Goal: Information Seeking & Learning: Learn about a topic

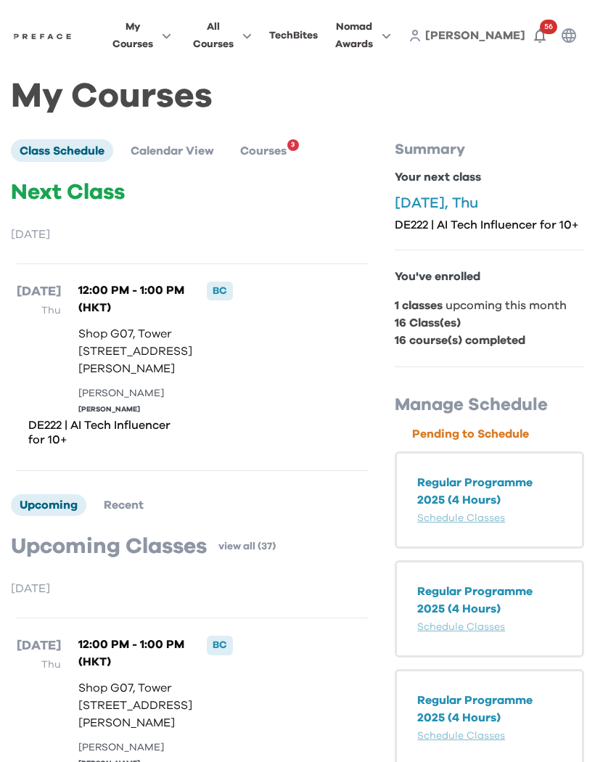
click at [553, 33] on button "56" at bounding box center [540, 35] width 29 height 29
click at [282, 154] on span "Courses" at bounding box center [263, 151] width 46 height 12
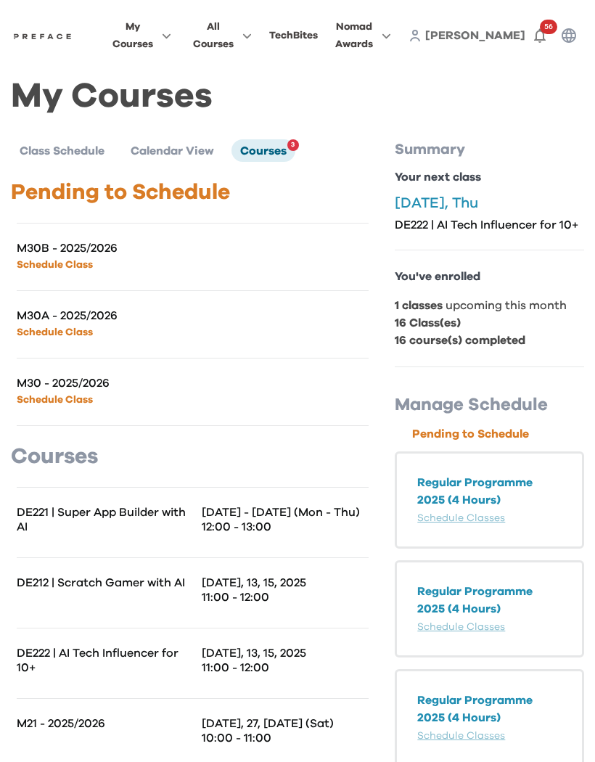
click at [153, 44] on span "My Courses" at bounding box center [133, 35] width 41 height 35
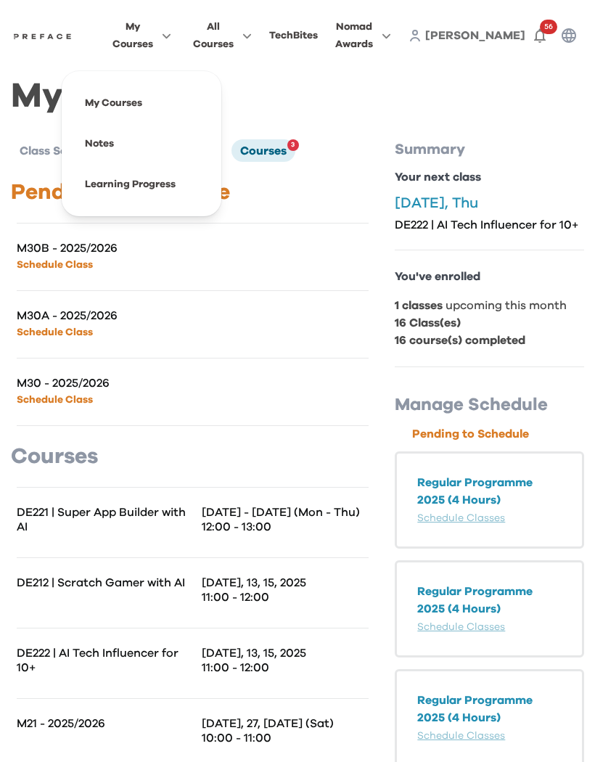
click at [171, 160] on span at bounding box center [141, 143] width 137 height 41
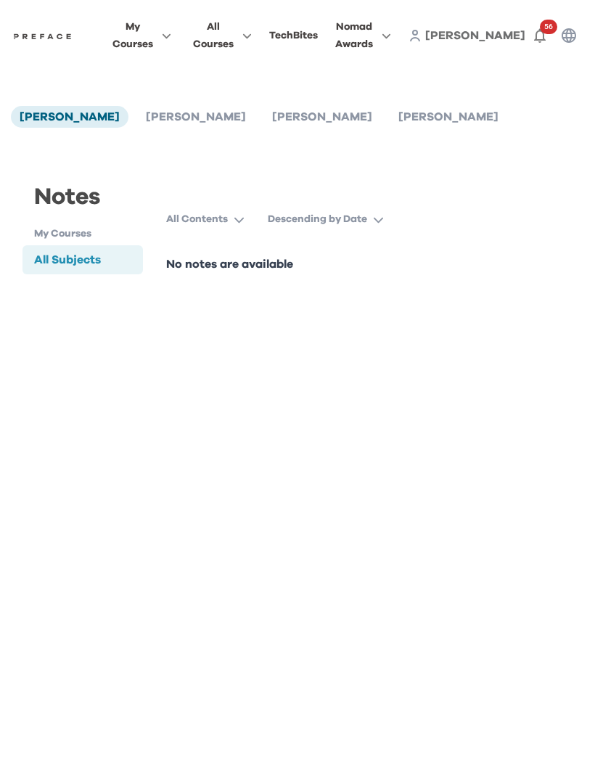
click at [171, 121] on span "[PERSON_NAME]" at bounding box center [196, 117] width 100 height 12
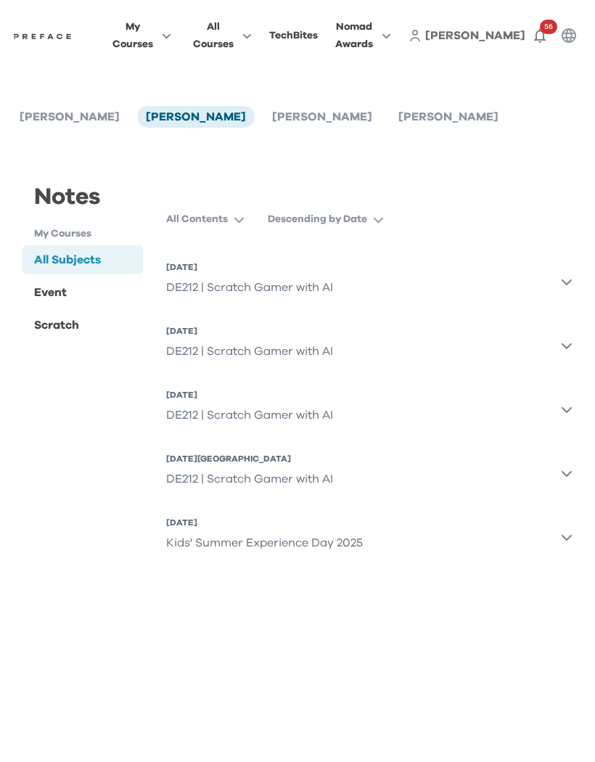
click at [559, 285] on button "[DATE] DE212 | Scratch Gamer with AI" at bounding box center [369, 282] width 407 height 52
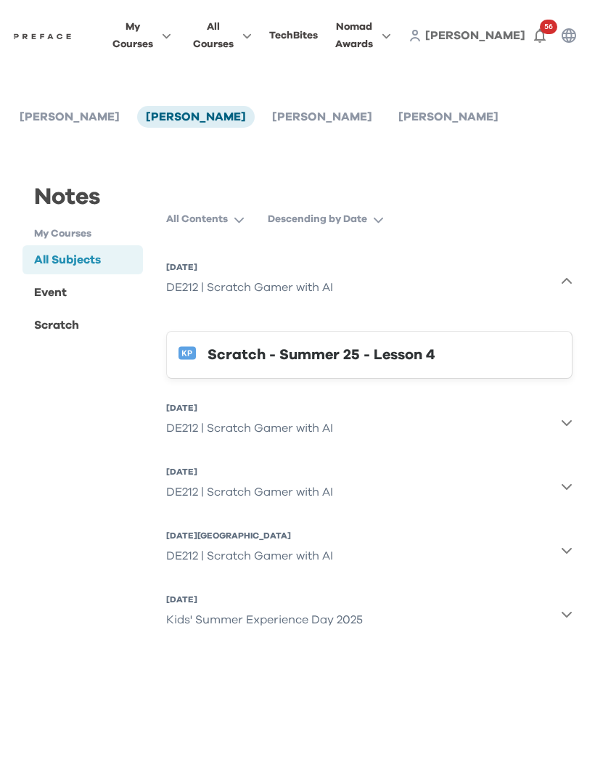
click at [565, 277] on icon "button" at bounding box center [567, 282] width 12 height 12
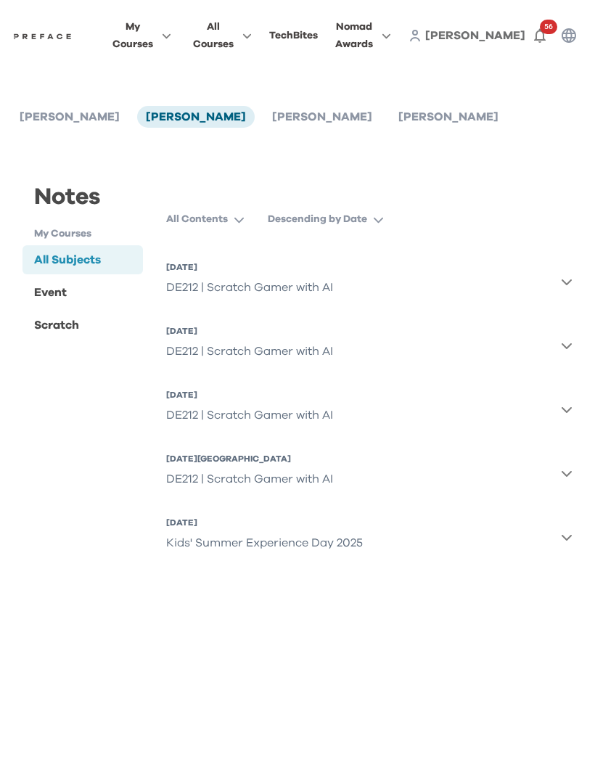
click at [570, 270] on button "[DATE] DE212 | Scratch Gamer with AI" at bounding box center [369, 282] width 407 height 52
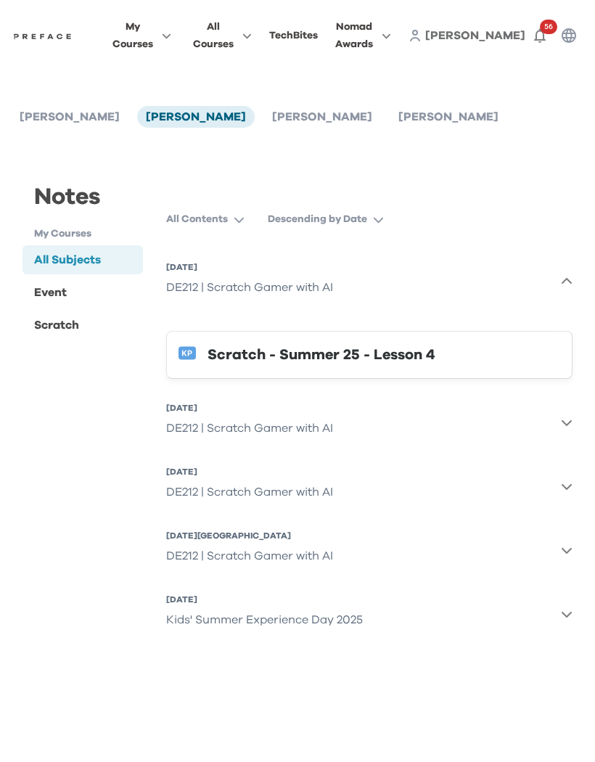
click at [432, 354] on div "Scratch - Summer 25 - Lesson 4" at bounding box center [385, 354] width 354 height 23
